Goal: Find specific page/section: Find specific page/section

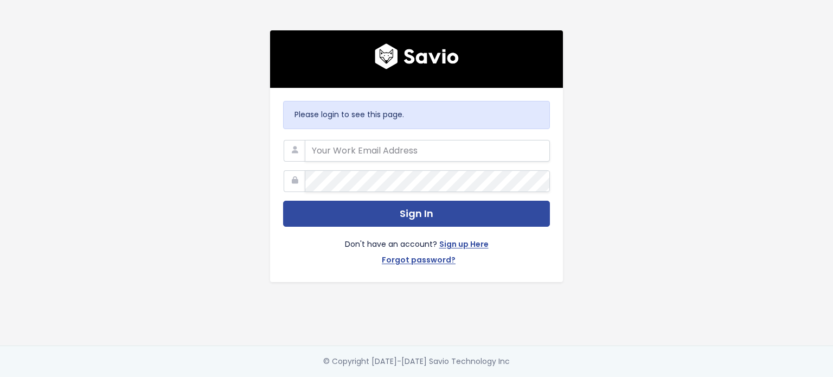
type input "customerservice@hole19golf.com"
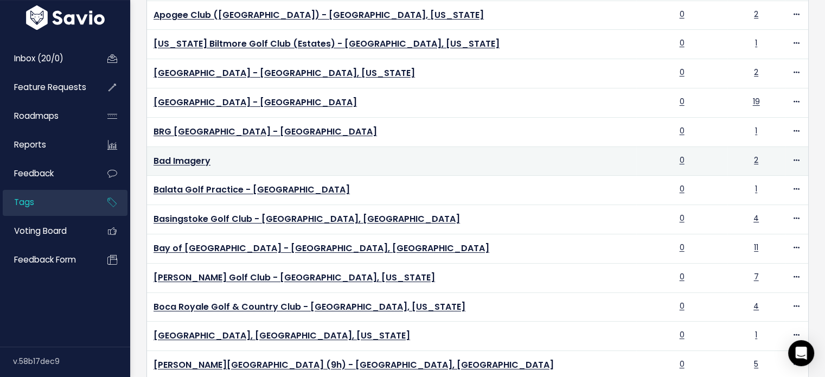
scroll to position [217, 0]
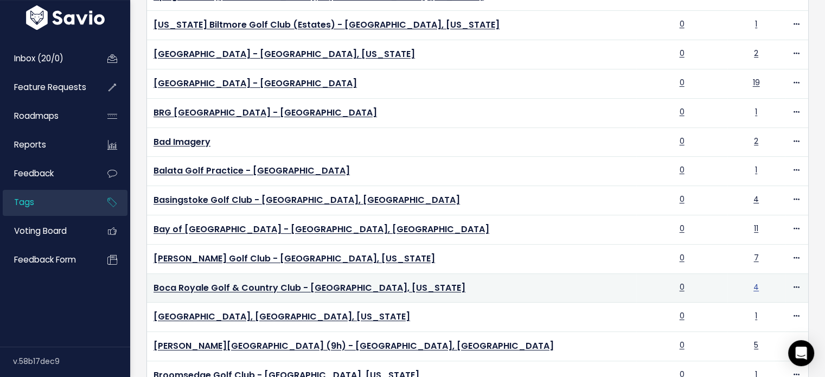
click at [753, 284] on link "4" at bounding box center [755, 286] width 5 height 11
